Goal: Information Seeking & Learning: Learn about a topic

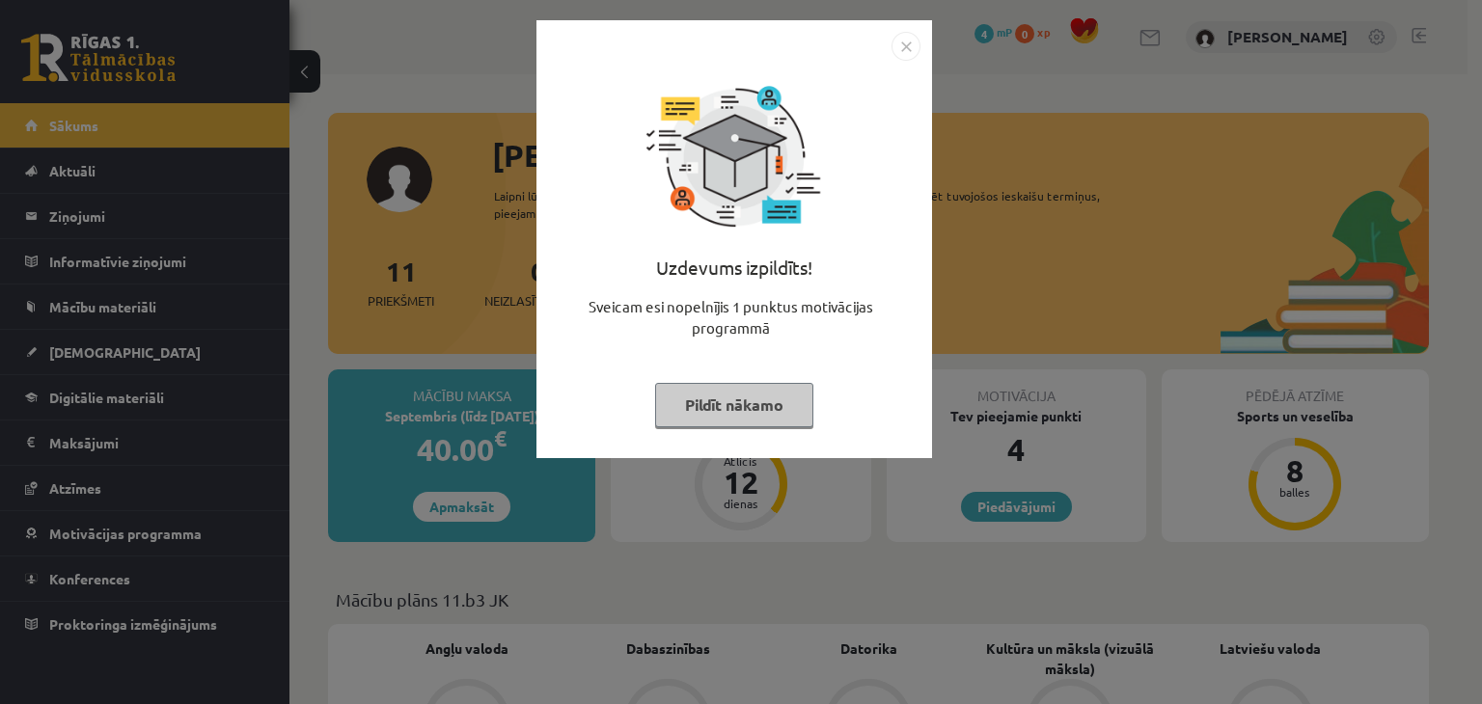
click at [716, 395] on button "Pildīt nākamo" at bounding box center [734, 405] width 158 height 44
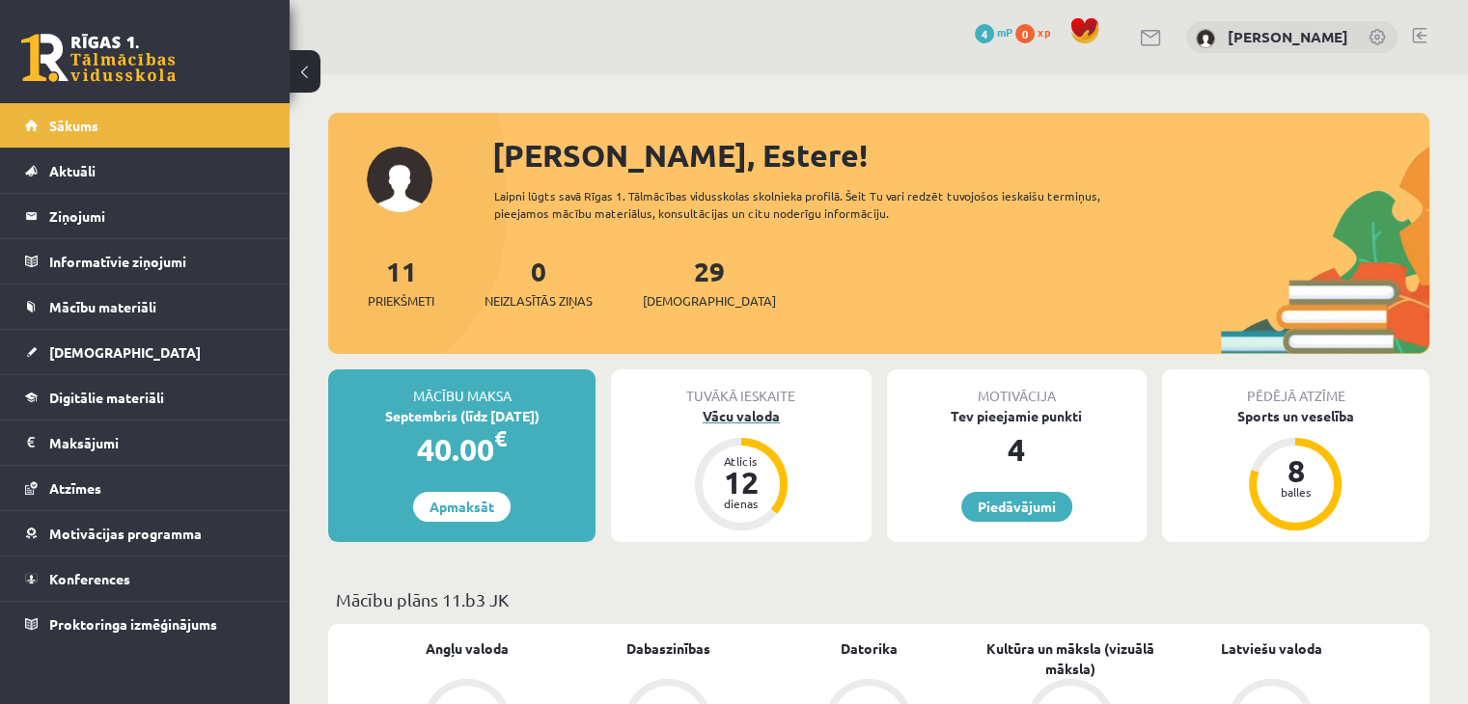
click at [732, 409] on div "Vācu valoda" at bounding box center [741, 416] width 260 height 20
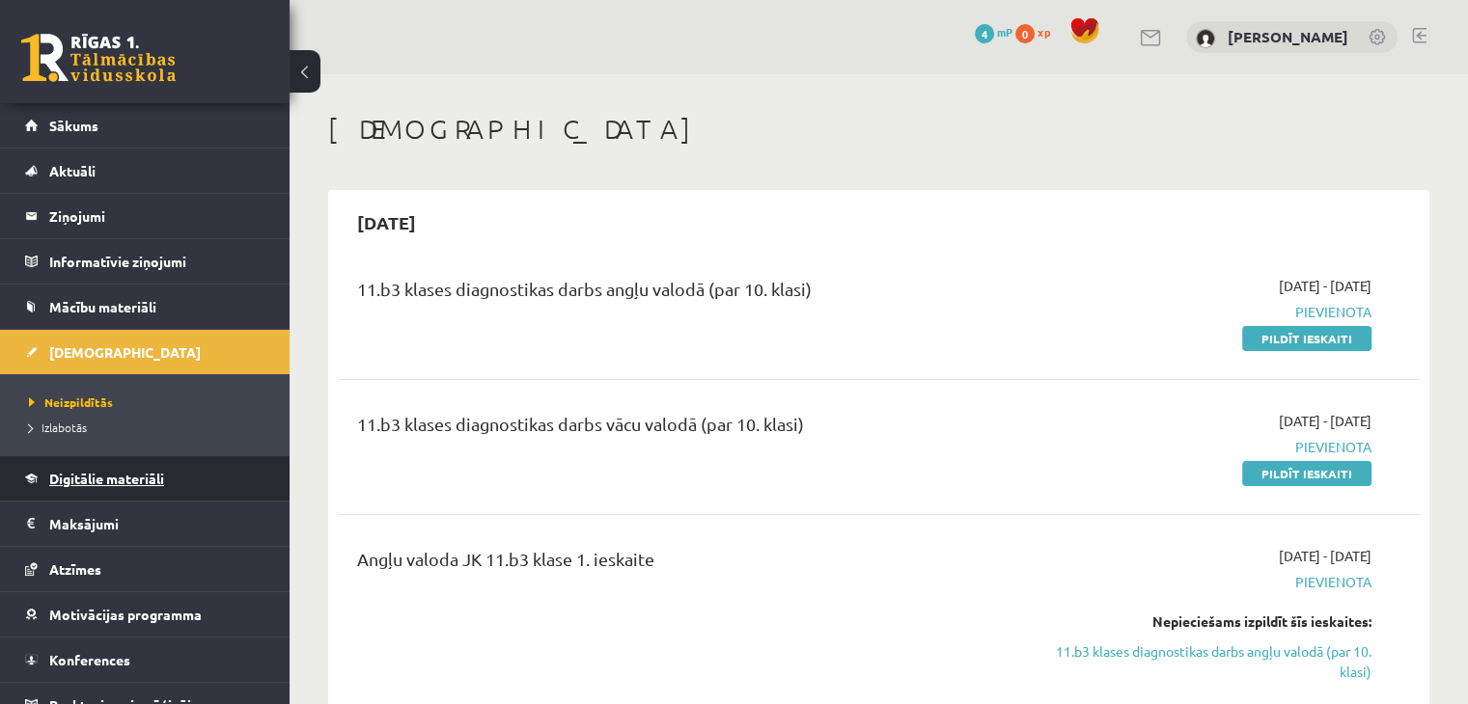
click at [152, 480] on span "Digitālie materiāli" at bounding box center [106, 478] width 115 height 17
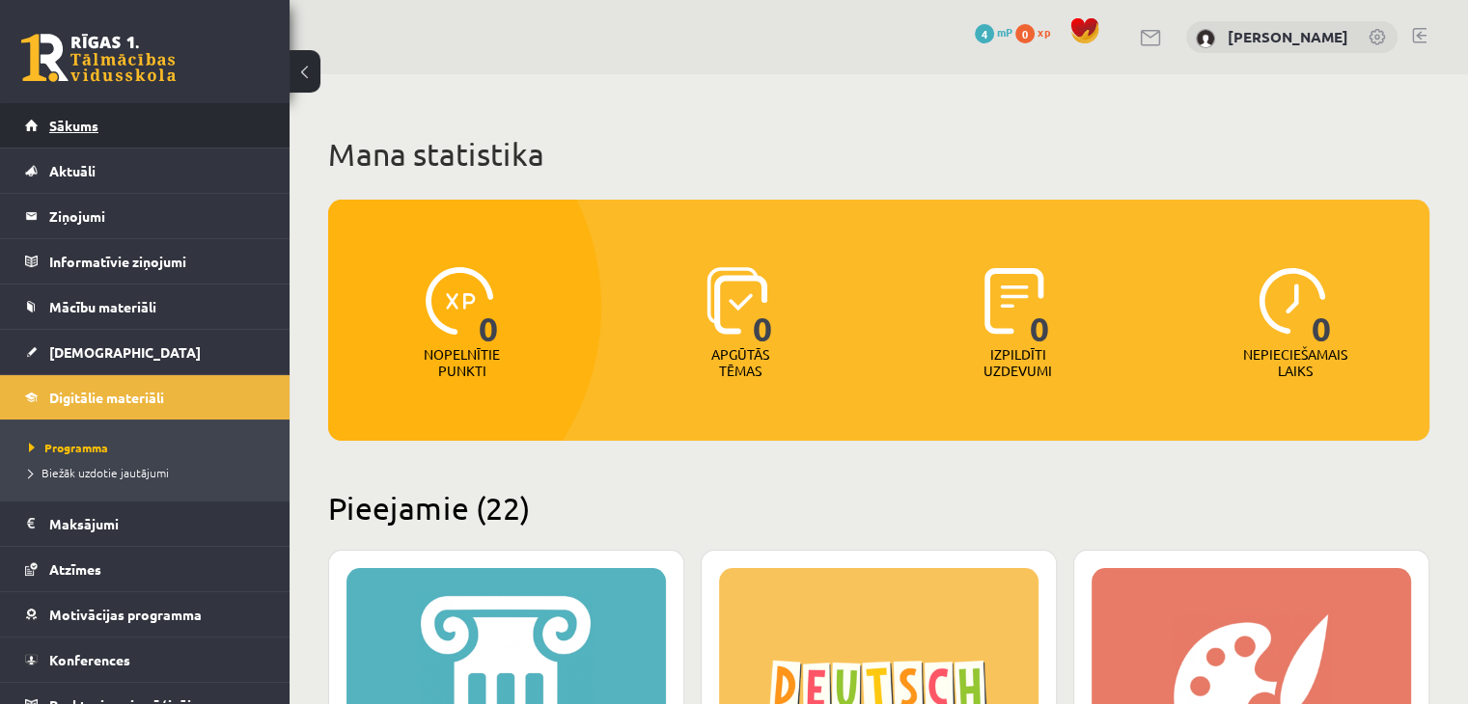
click at [76, 124] on span "Sākums" at bounding box center [73, 125] width 49 height 17
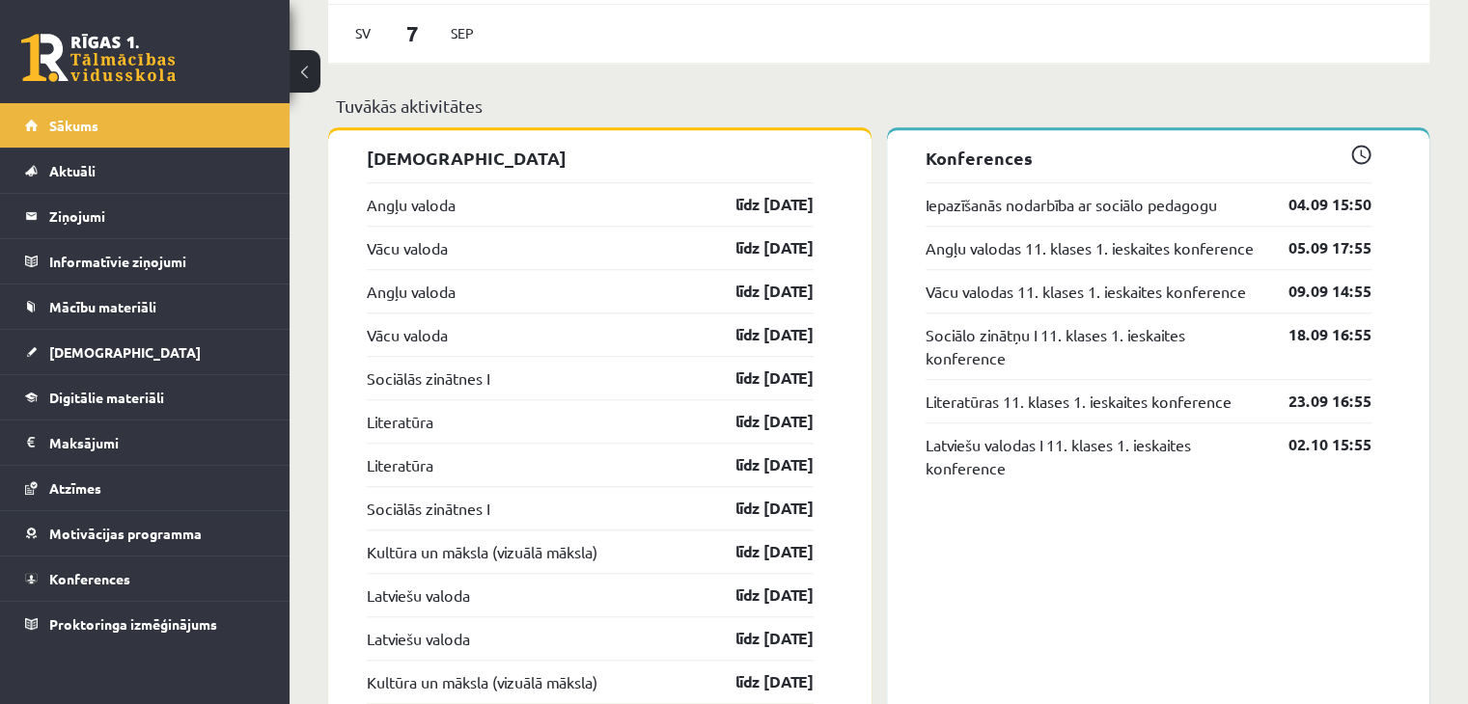
scroll to position [1656, 0]
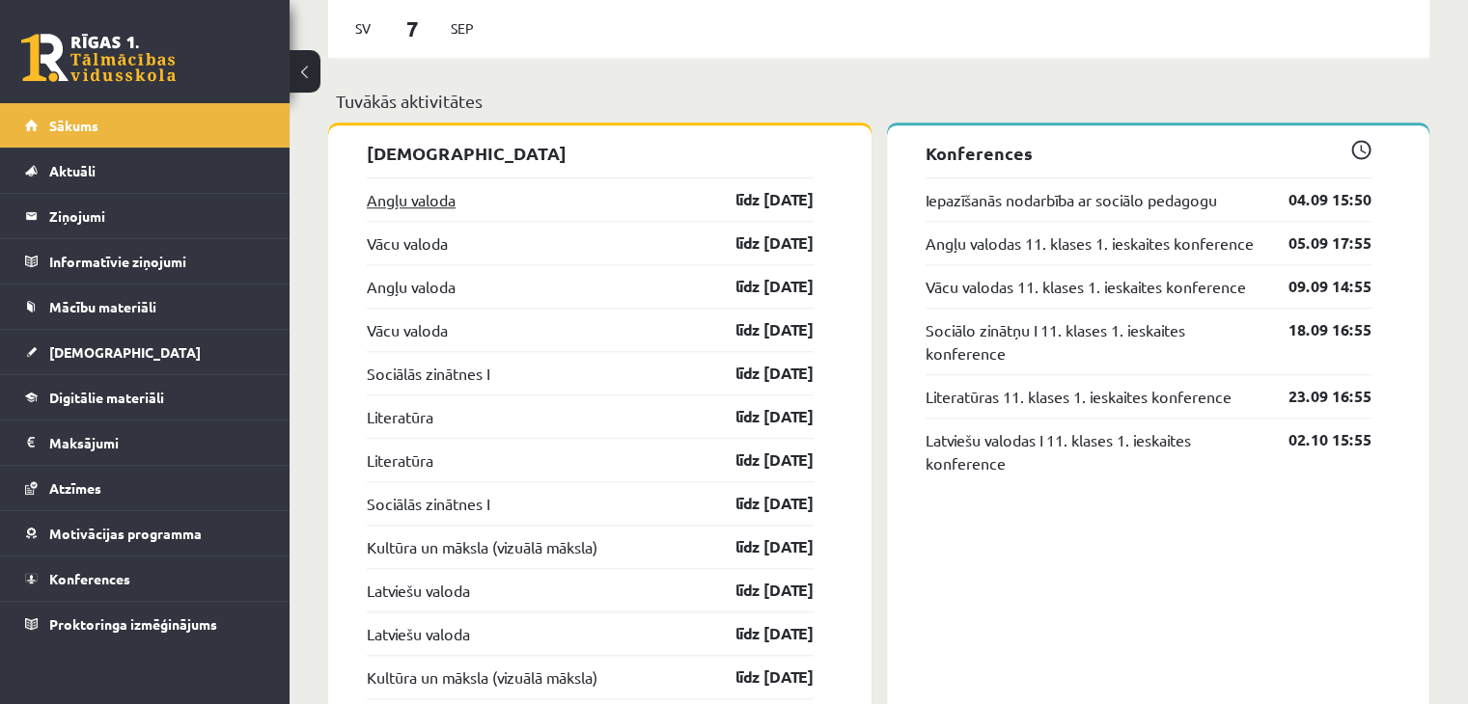
click at [392, 209] on link "Angļu valoda" at bounding box center [411, 199] width 89 height 23
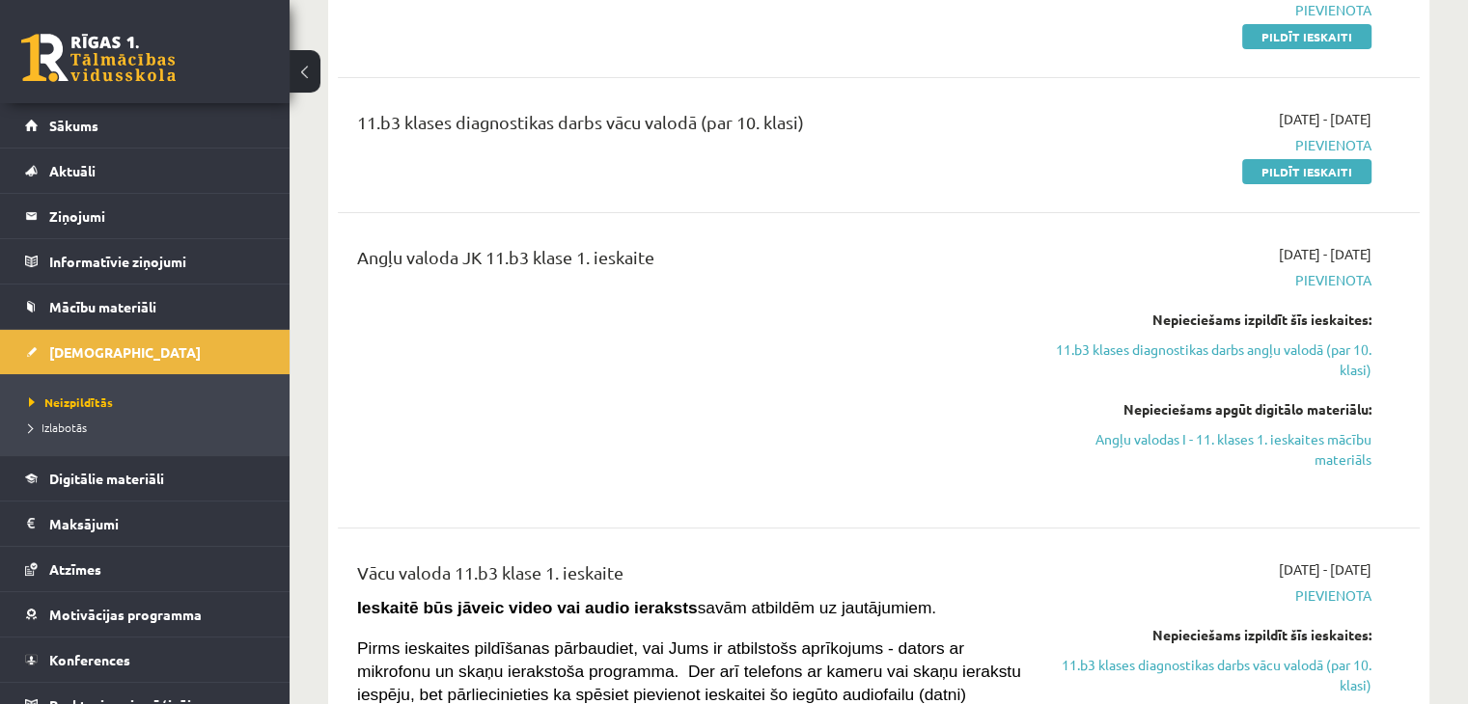
scroll to position [350, 0]
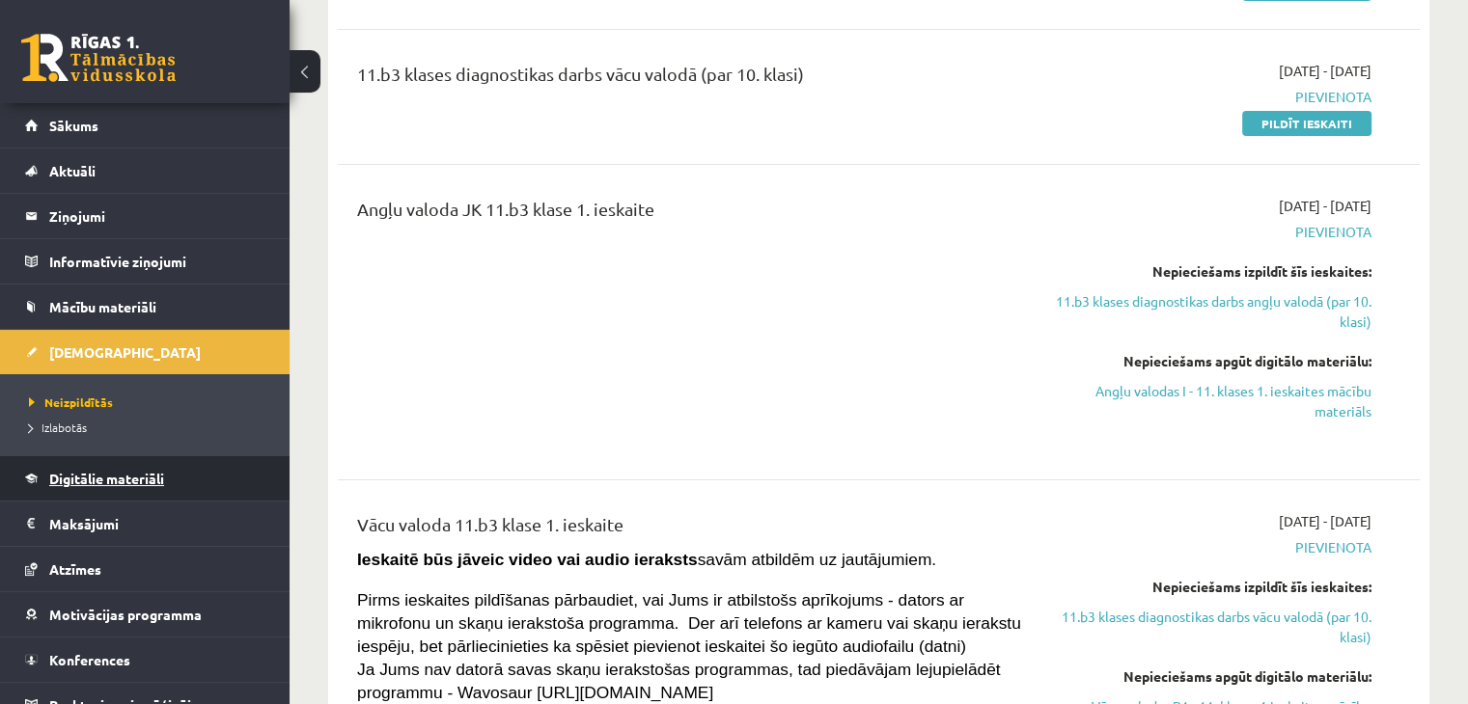
click at [122, 488] on link "Digitālie materiāli" at bounding box center [145, 478] width 240 height 44
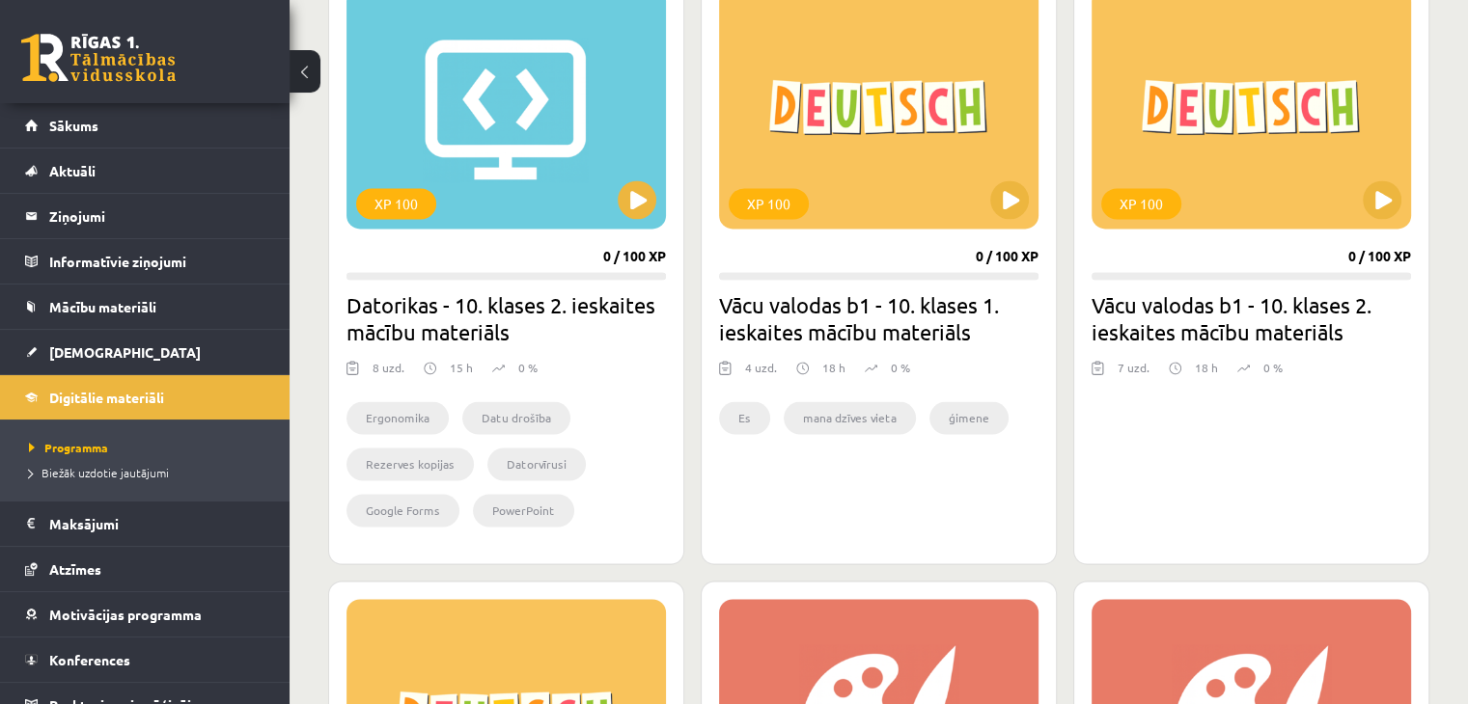
scroll to position [2999, 0]
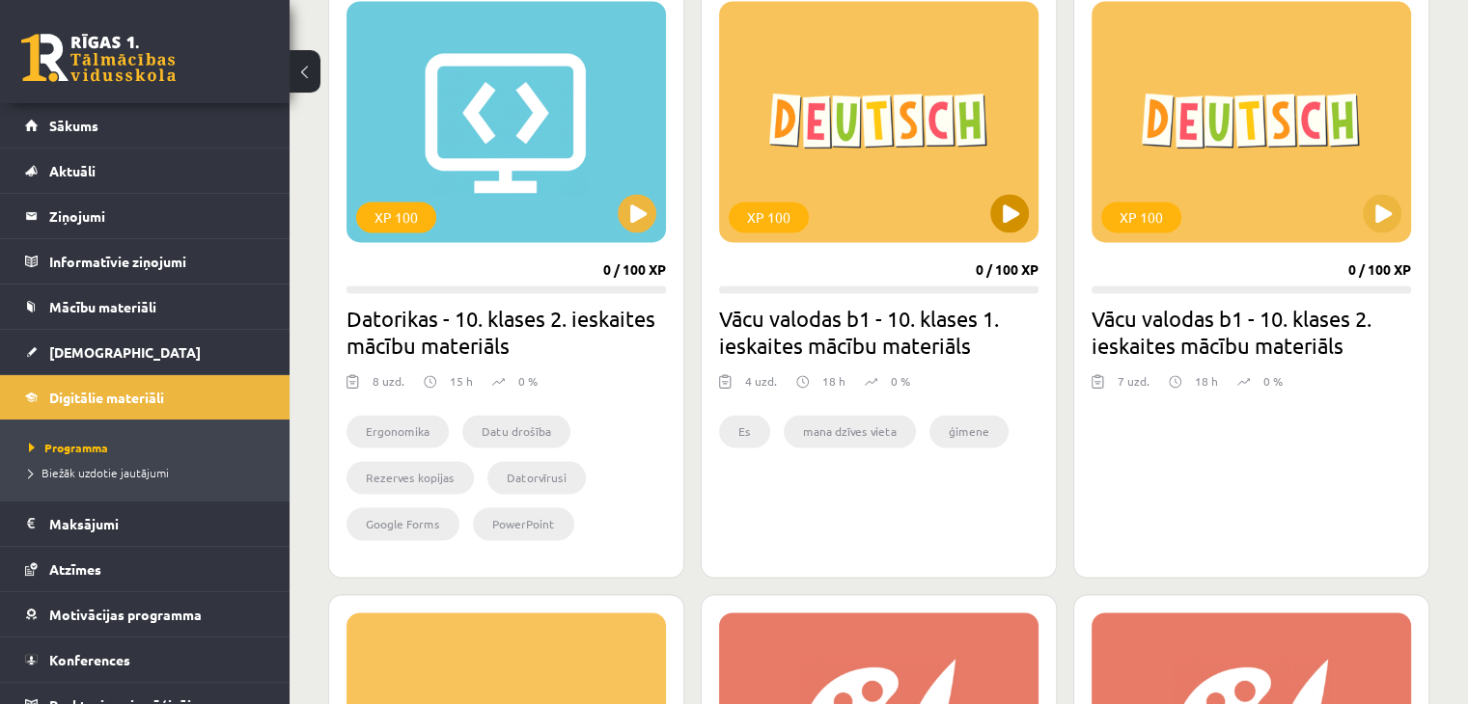
click at [919, 77] on div "XP 100" at bounding box center [878, 121] width 319 height 241
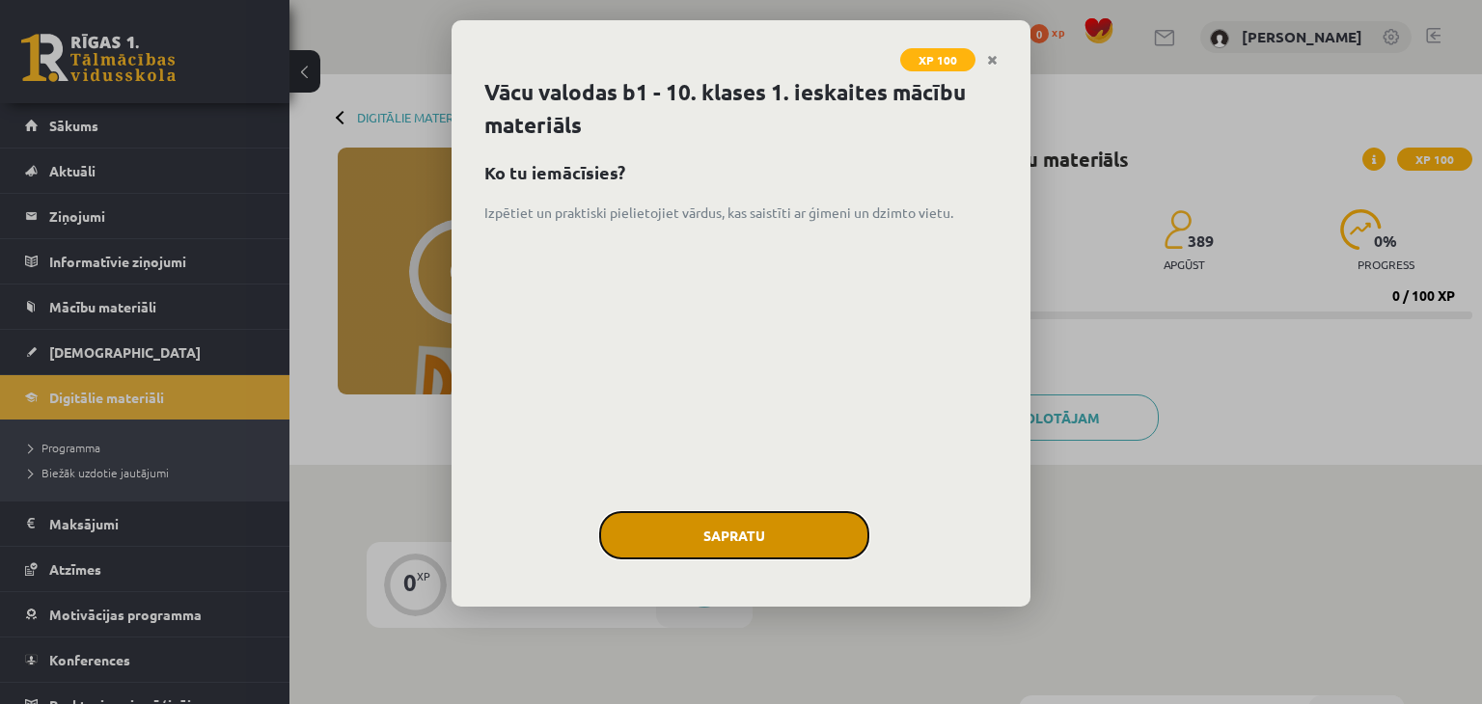
click at [694, 531] on button "Sapratu" at bounding box center [734, 535] width 270 height 48
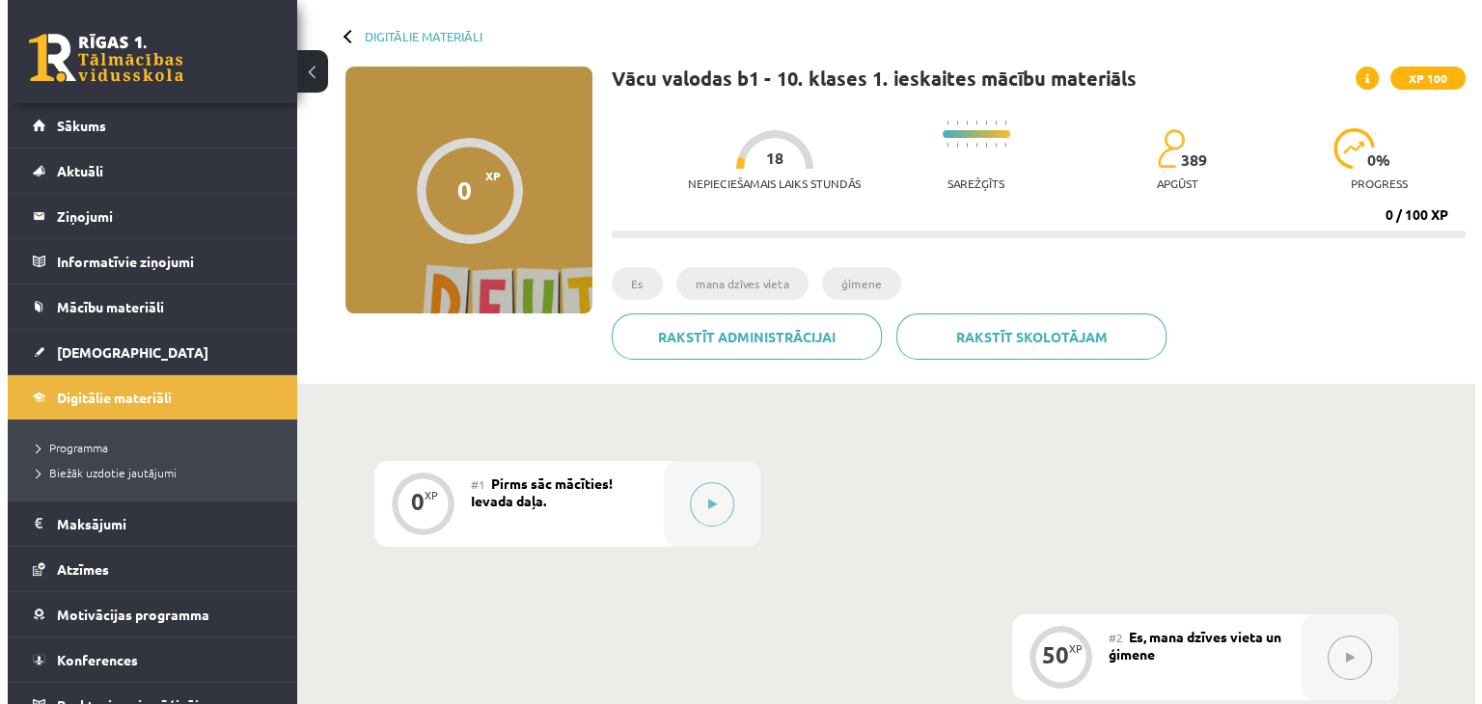
scroll to position [80, 0]
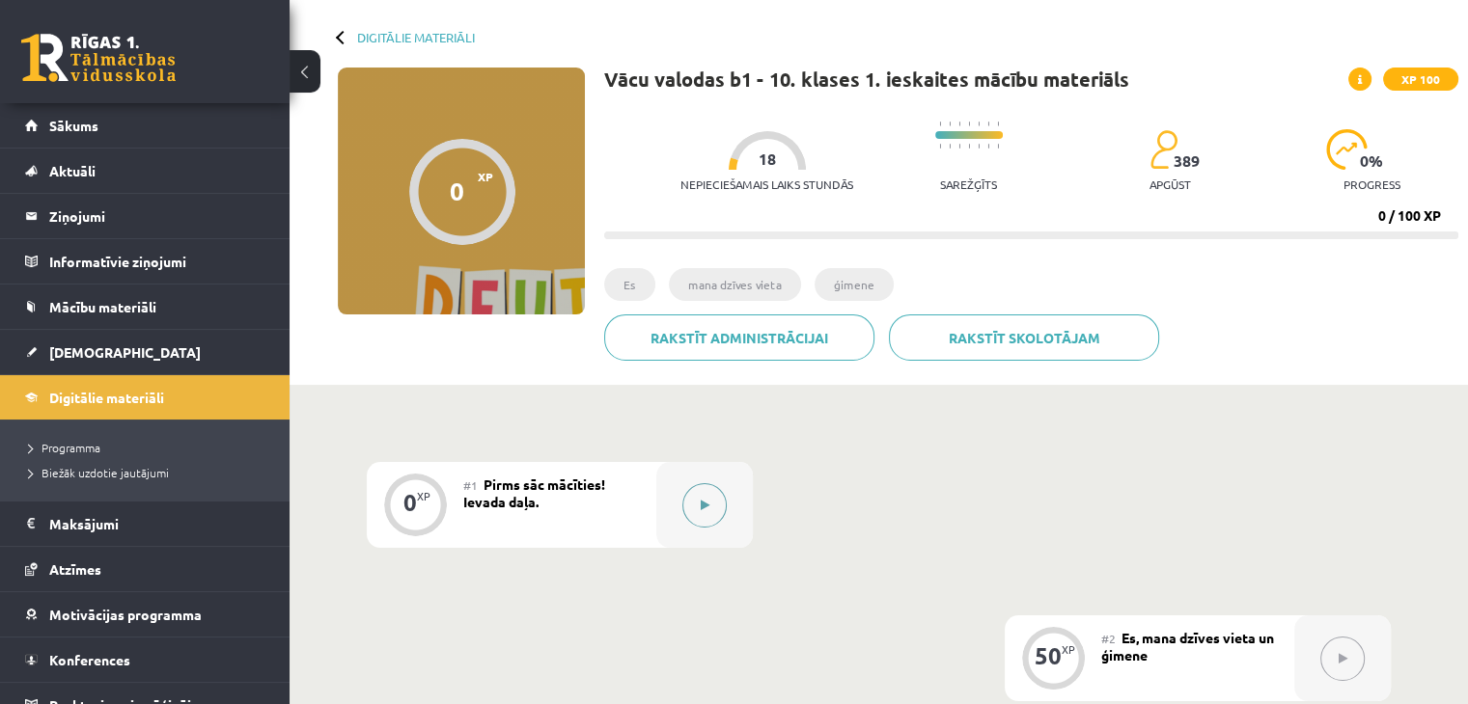
click at [694, 520] on button at bounding box center [704, 505] width 44 height 44
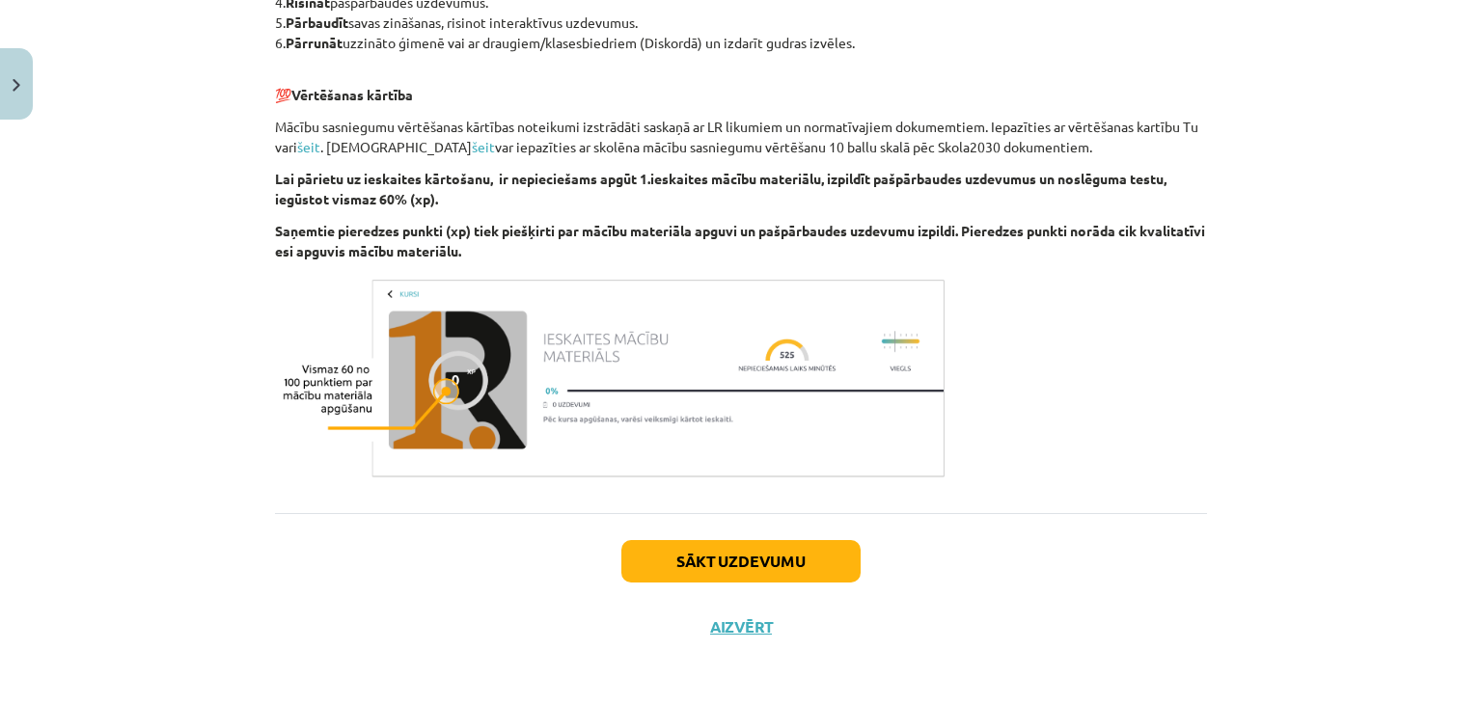
scroll to position [1035, 0]
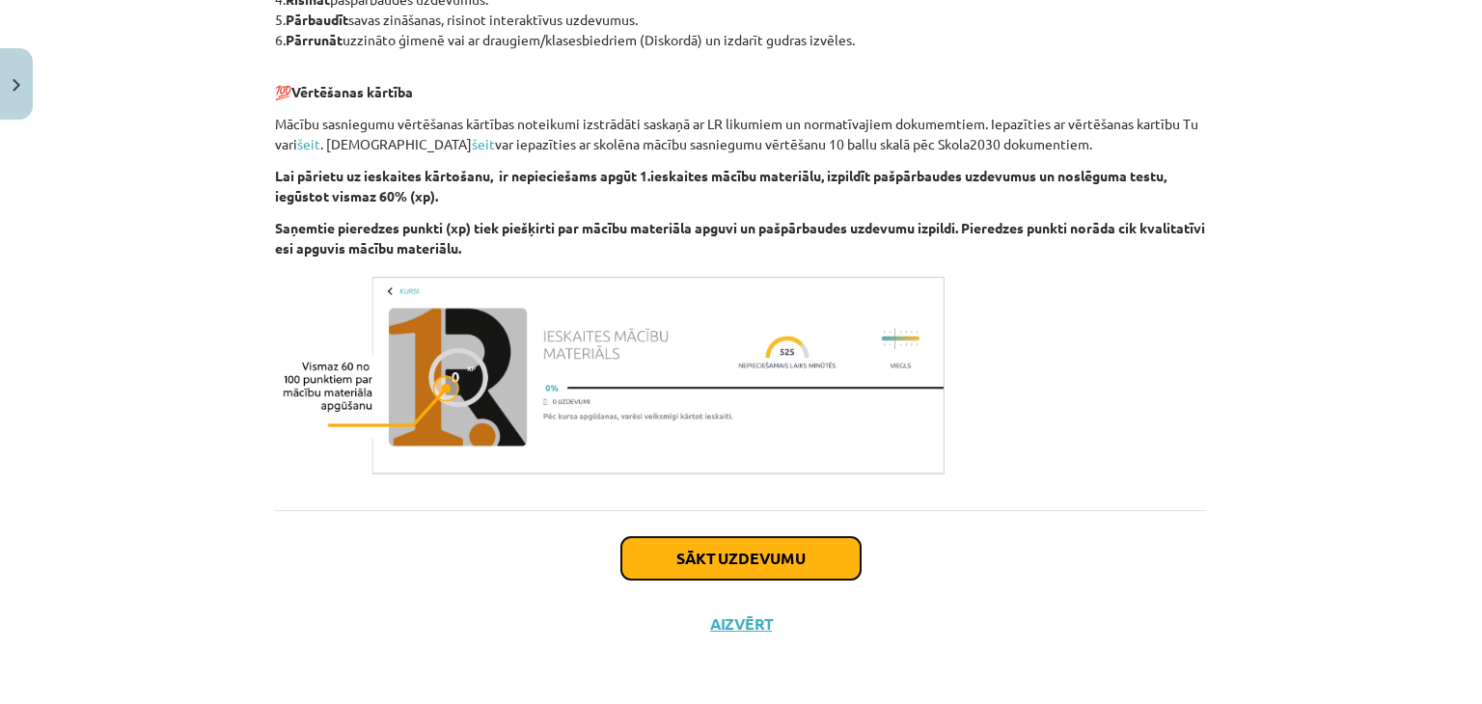
click at [794, 563] on button "Sākt uzdevumu" at bounding box center [740, 559] width 239 height 42
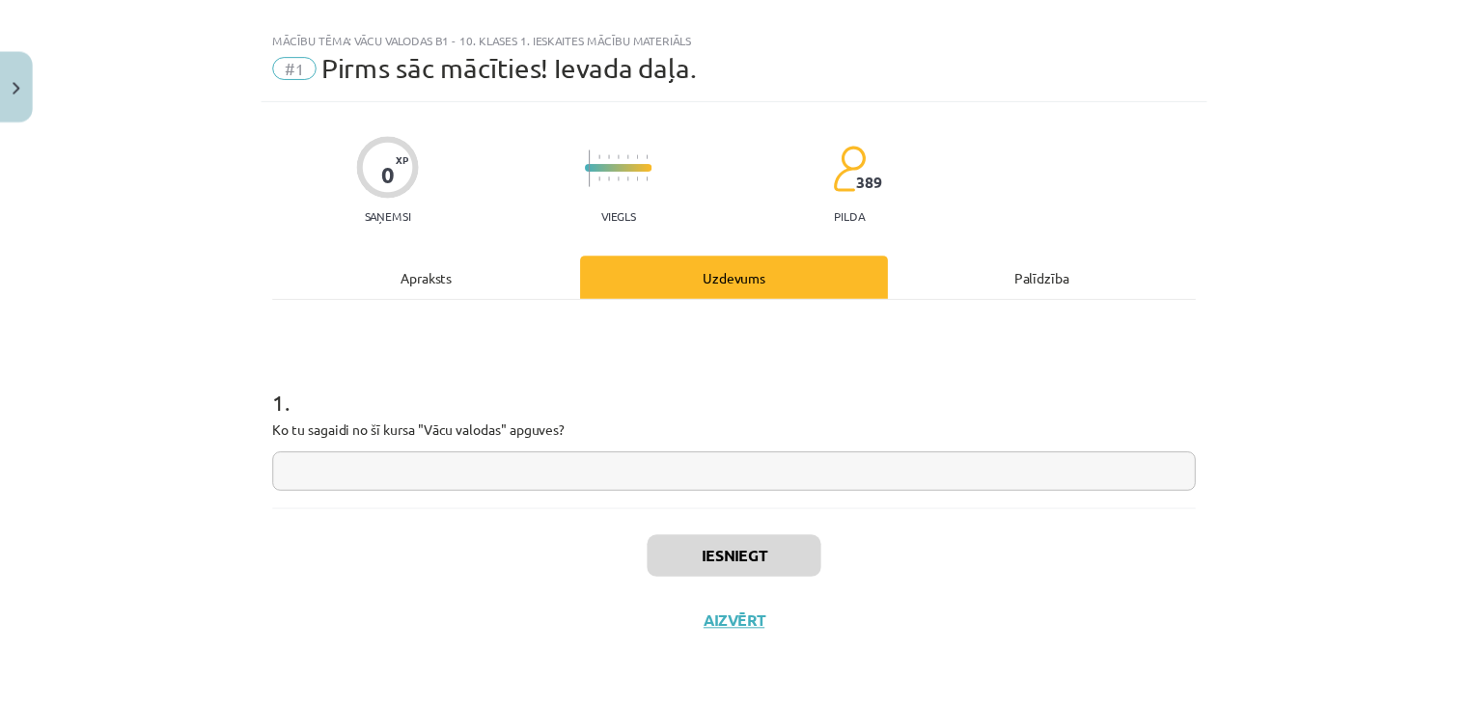
scroll to position [28, 0]
click at [787, 480] on input "text" at bounding box center [741, 474] width 932 height 40
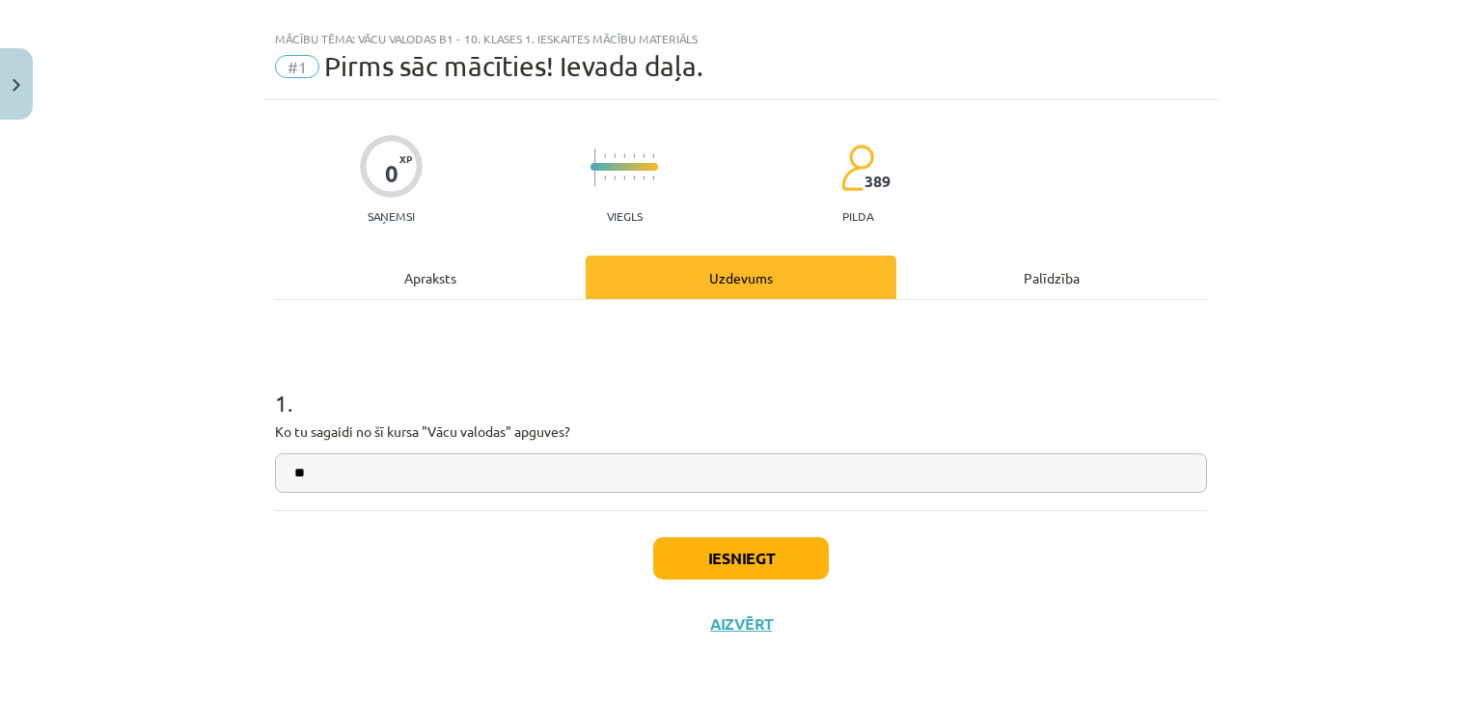
type input "*"
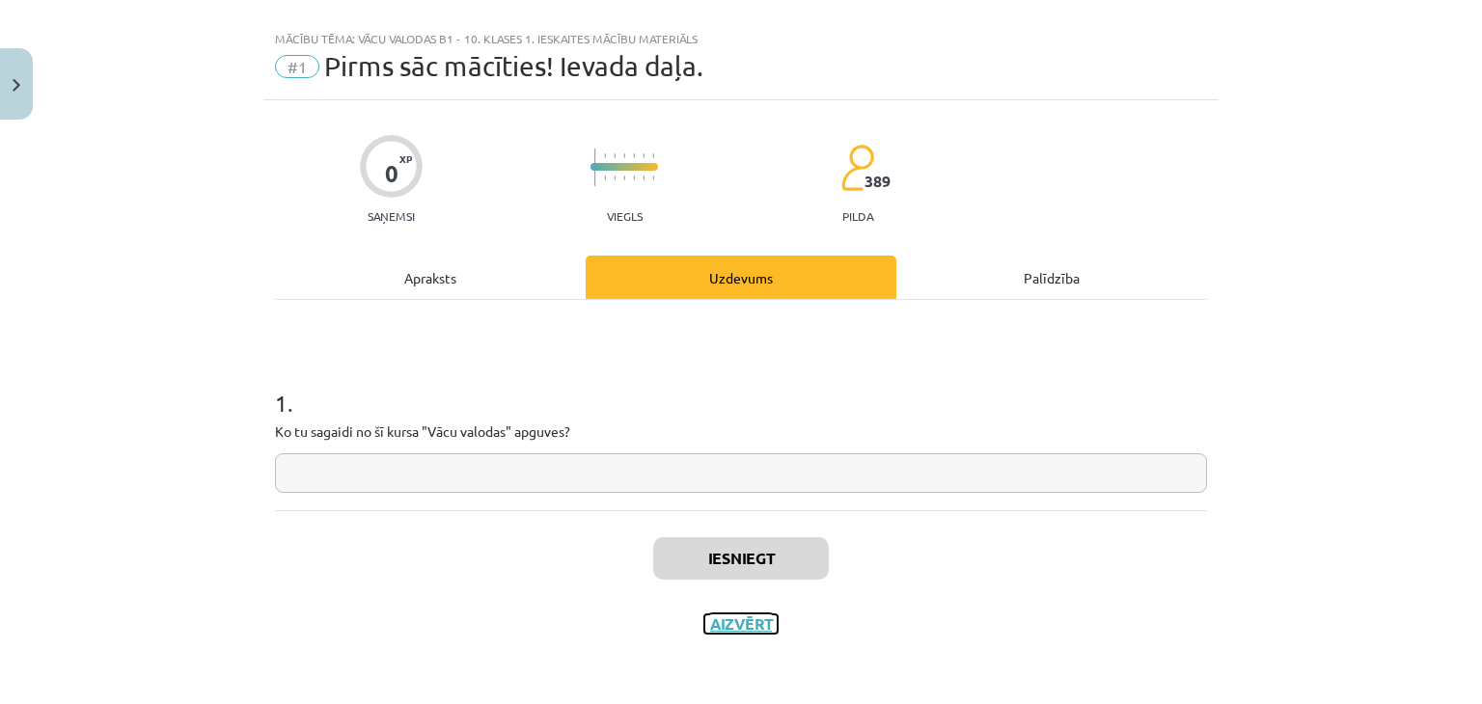
click at [727, 619] on button "Aizvērt" at bounding box center [740, 624] width 73 height 19
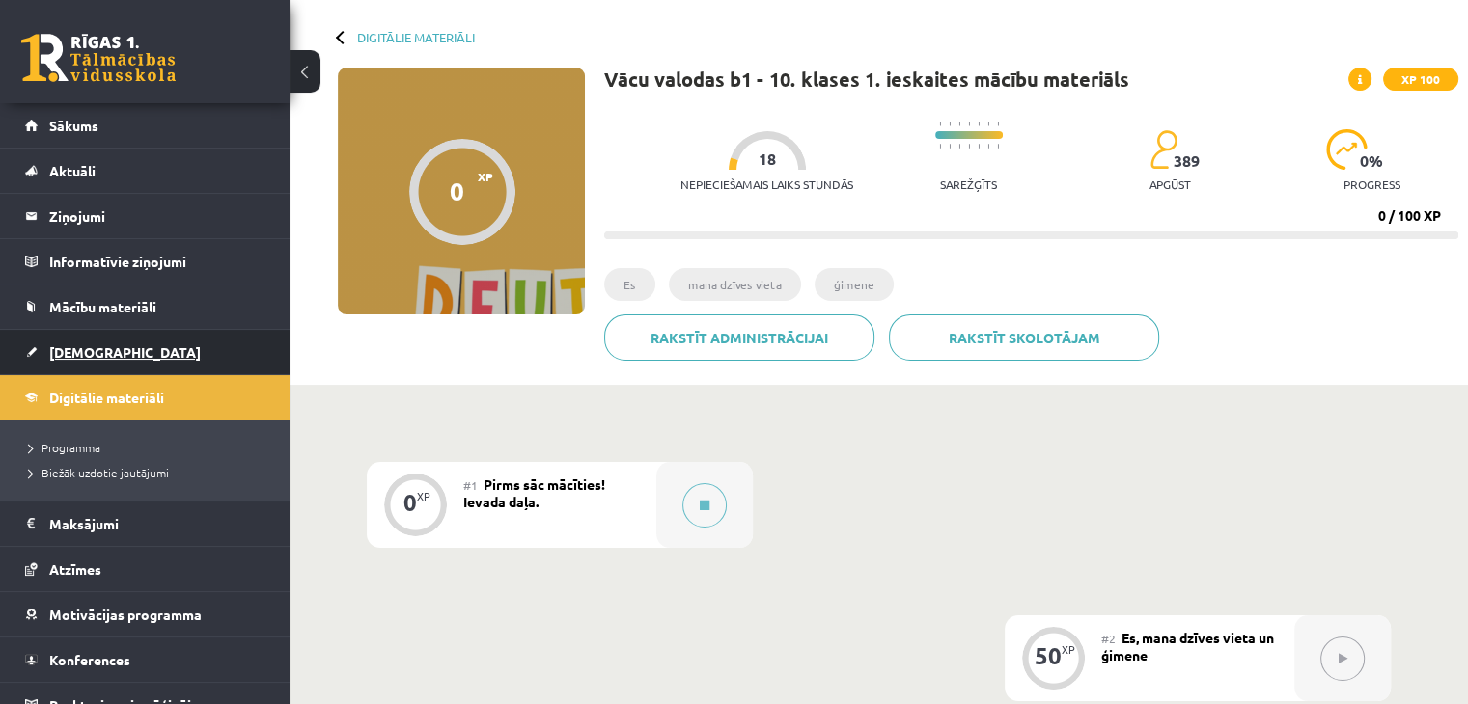
click at [38, 371] on link "[DEMOGRAPHIC_DATA]" at bounding box center [145, 352] width 240 height 44
